Goal: Obtain resource: Download file/media

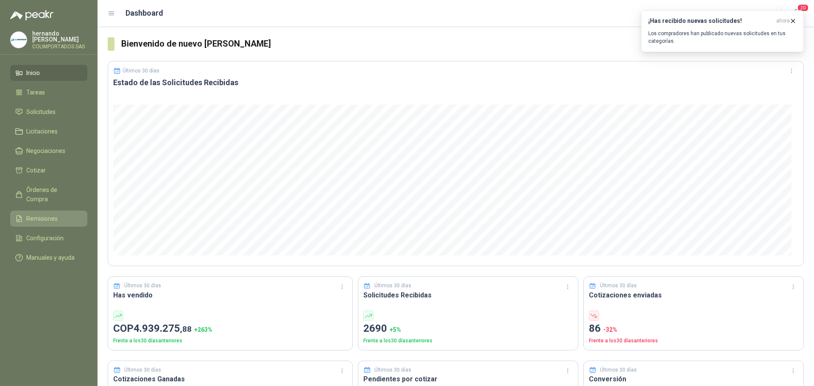
click at [56, 214] on span "Remisiones" at bounding box center [41, 218] width 31 height 9
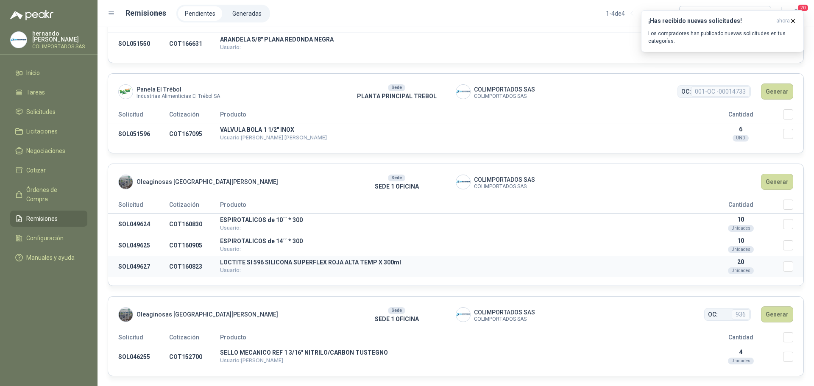
scroll to position [55, 0]
click at [769, 181] on button "Generar" at bounding box center [777, 181] width 32 height 16
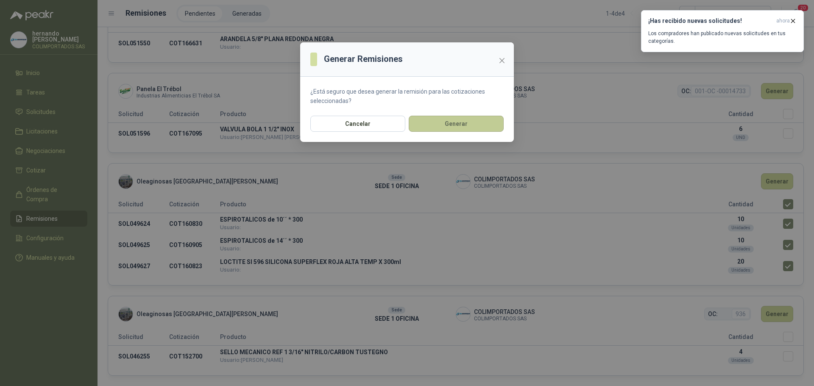
click at [466, 123] on button "Generar" at bounding box center [456, 124] width 95 height 16
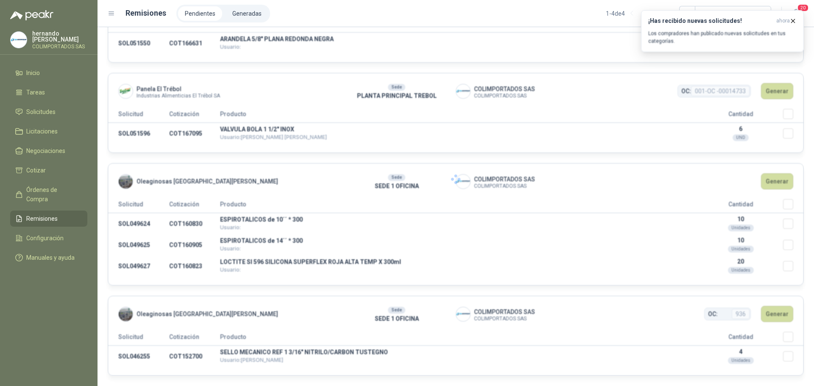
scroll to position [0, 0]
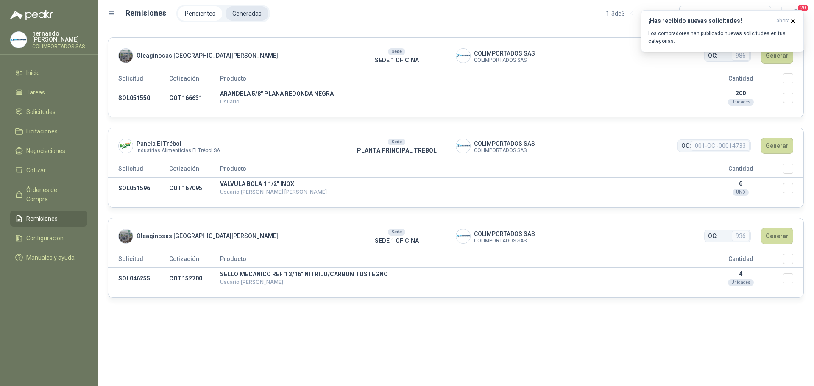
click at [250, 11] on li "Generadas" at bounding box center [247, 13] width 43 height 14
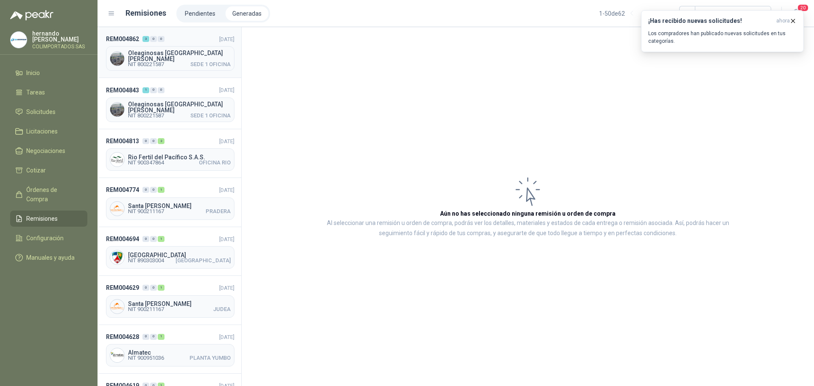
click at [193, 62] on span "SEDE 1 OFICINA" at bounding box center [210, 64] width 40 height 5
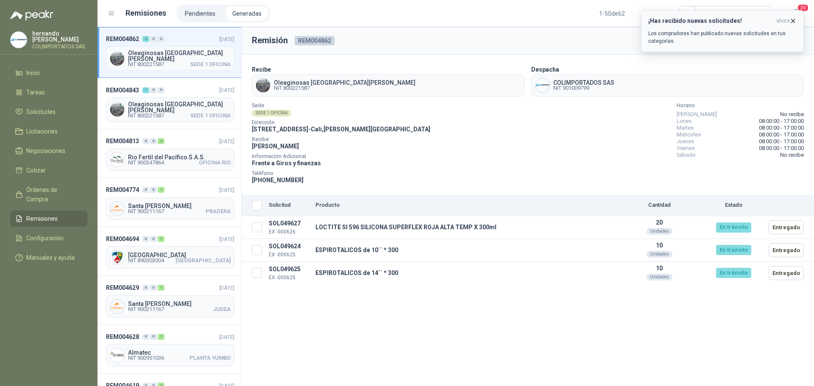
click at [793, 20] on icon "button" at bounding box center [793, 20] width 7 height 7
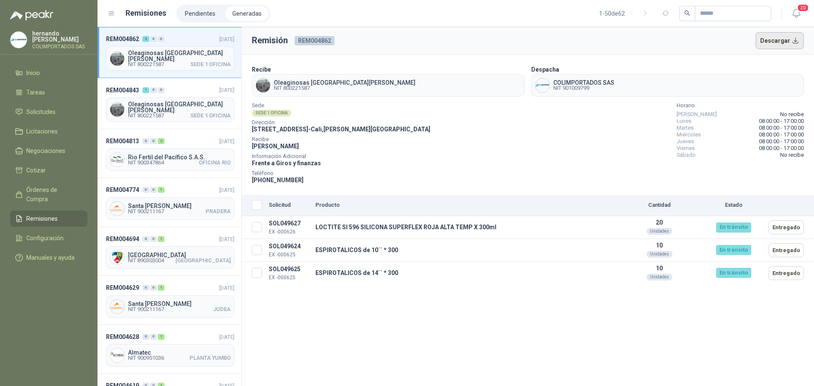
click at [791, 41] on button "Descargar" at bounding box center [780, 40] width 49 height 17
drag, startPoint x: 56, startPoint y: 189, endPoint x: 86, endPoint y: 186, distance: 30.6
click at [56, 189] on span "Órdenes de Compra" at bounding box center [52, 194] width 53 height 19
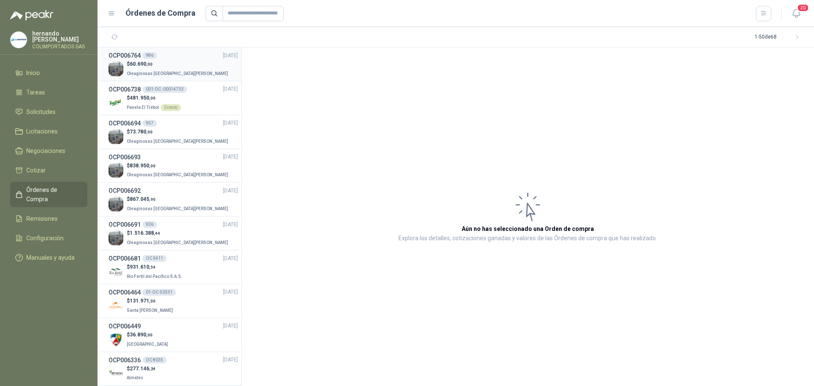
click at [180, 63] on div "$ 60.690 ,00 Oleaginosas [GEOGRAPHIC_DATA][PERSON_NAME]" at bounding box center [173, 68] width 129 height 17
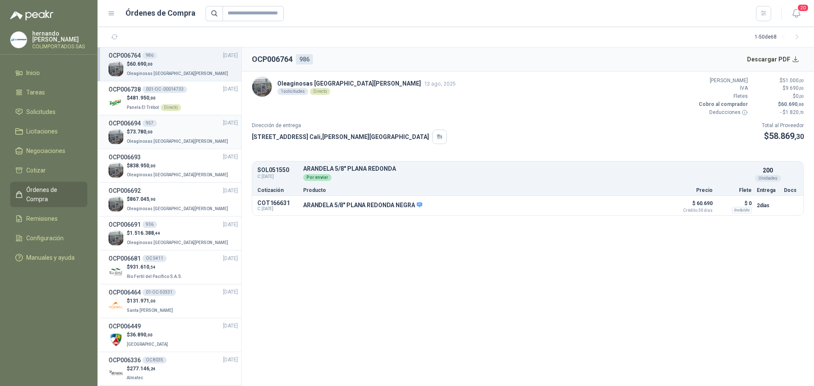
click at [174, 133] on p "$ 73.780 ,00" at bounding box center [178, 132] width 103 height 8
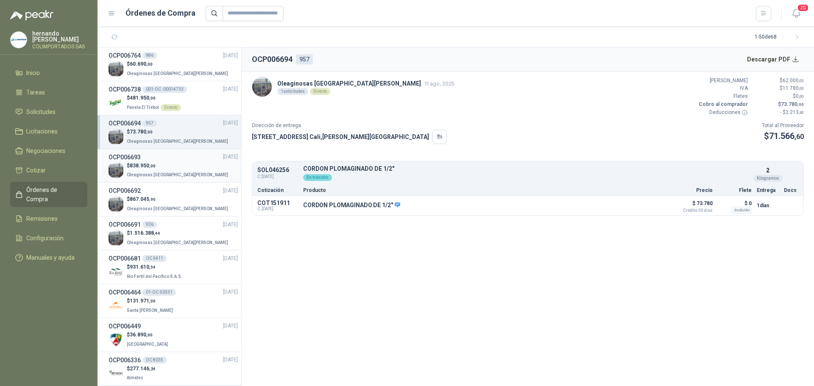
click at [153, 159] on div "OCP006693 [DATE]" at bounding box center [173, 157] width 129 height 9
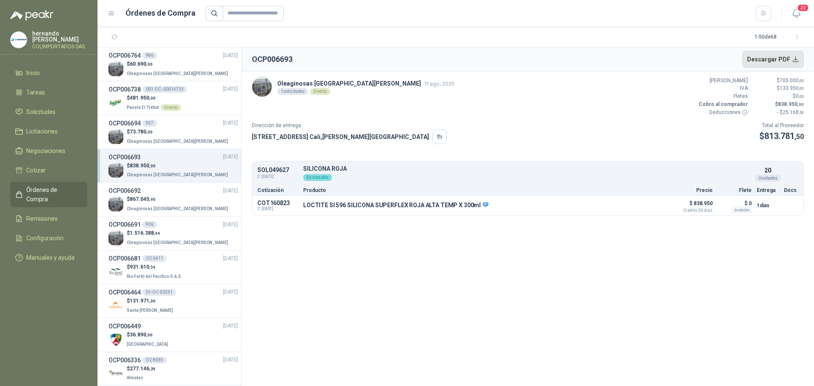
click at [783, 58] on button "Descargar PDF" at bounding box center [773, 59] width 62 height 17
click at [156, 201] on p "$ 867.045 ,90" at bounding box center [178, 199] width 103 height 8
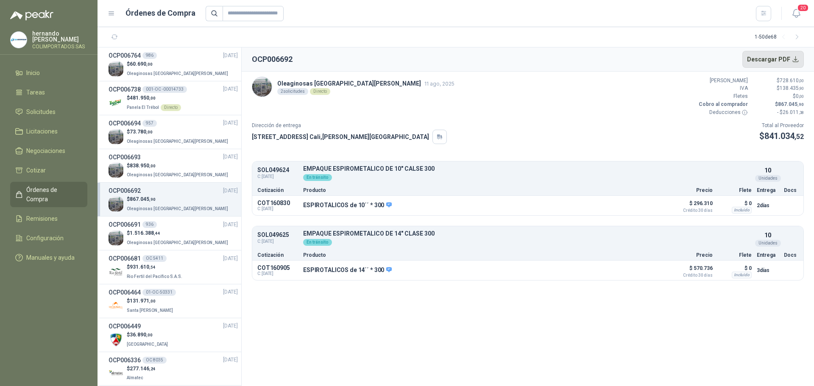
click at [790, 62] on button "Descargar PDF" at bounding box center [773, 59] width 62 height 17
